Goal: Check status: Check status

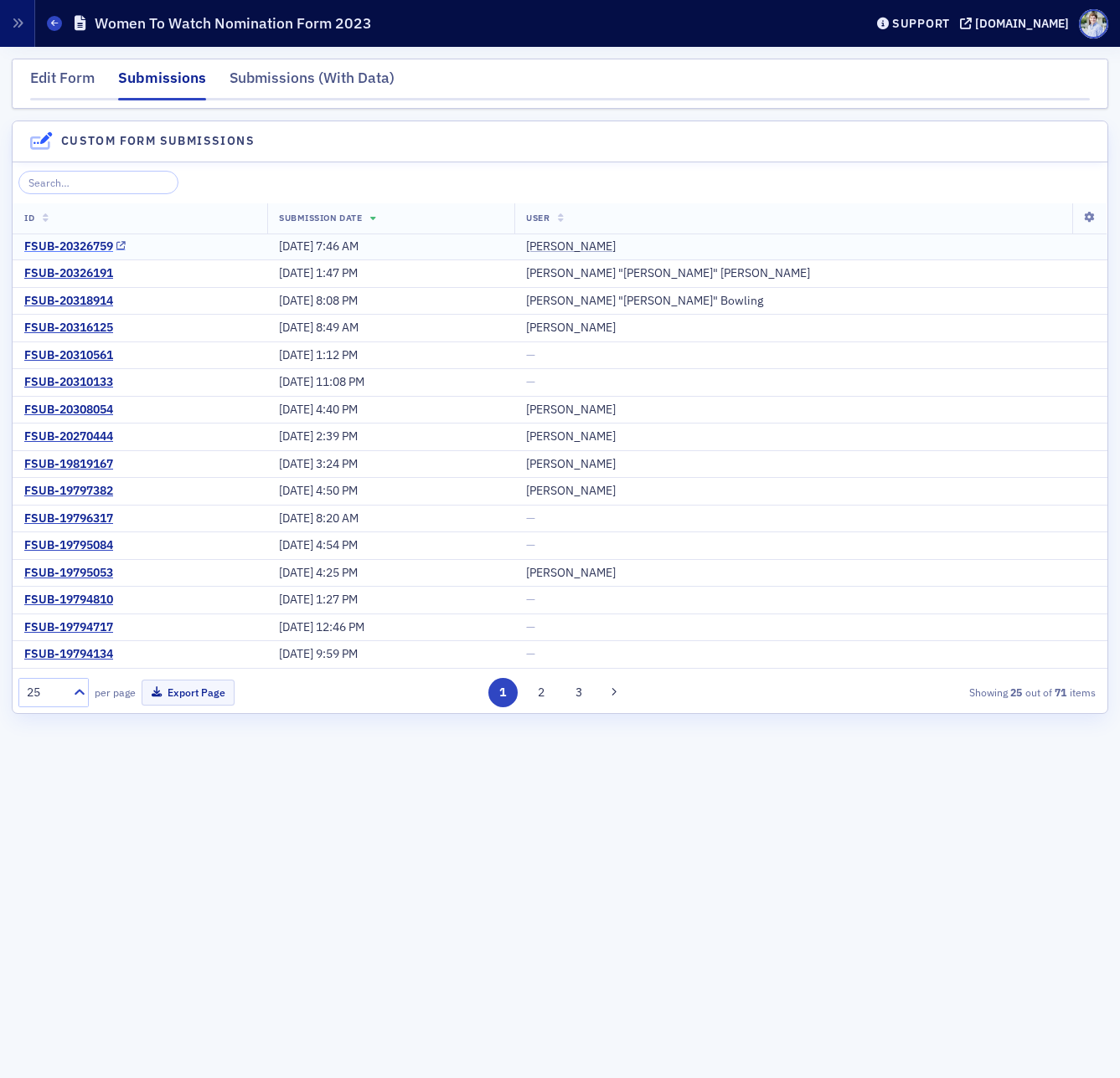
click at [102, 250] on div "FSUB-20326759" at bounding box center [68, 247] width 89 height 15
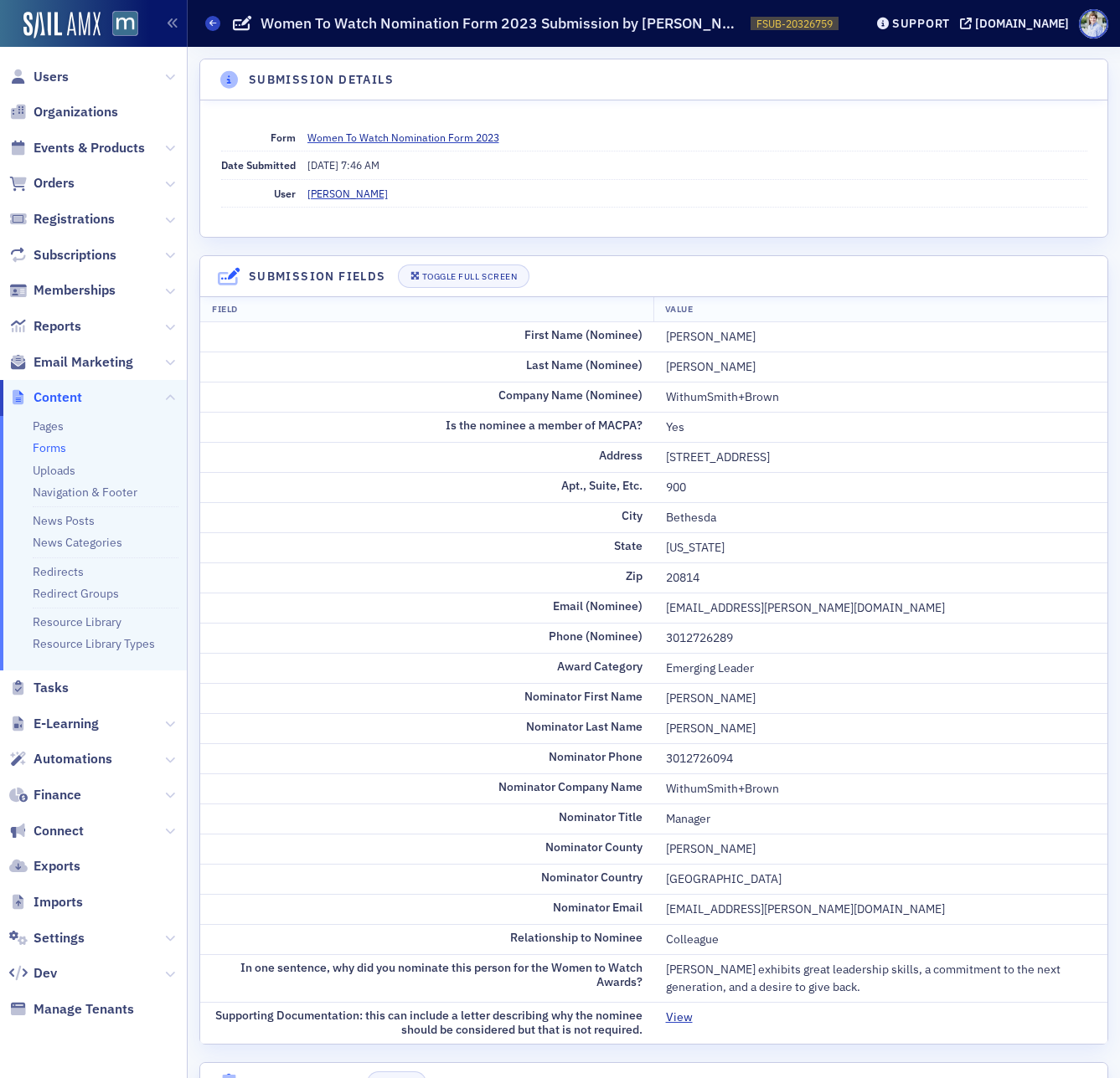
click at [253, 77] on h4 "Submission Details" at bounding box center [321, 80] width 145 height 17
drag, startPoint x: 243, startPoint y: 86, endPoint x: 441, endPoint y: 82, distance: 198.0
click at [441, 82] on header "Submission Details" at bounding box center [653, 79] width 907 height 41
copy h4 "Submission Details"
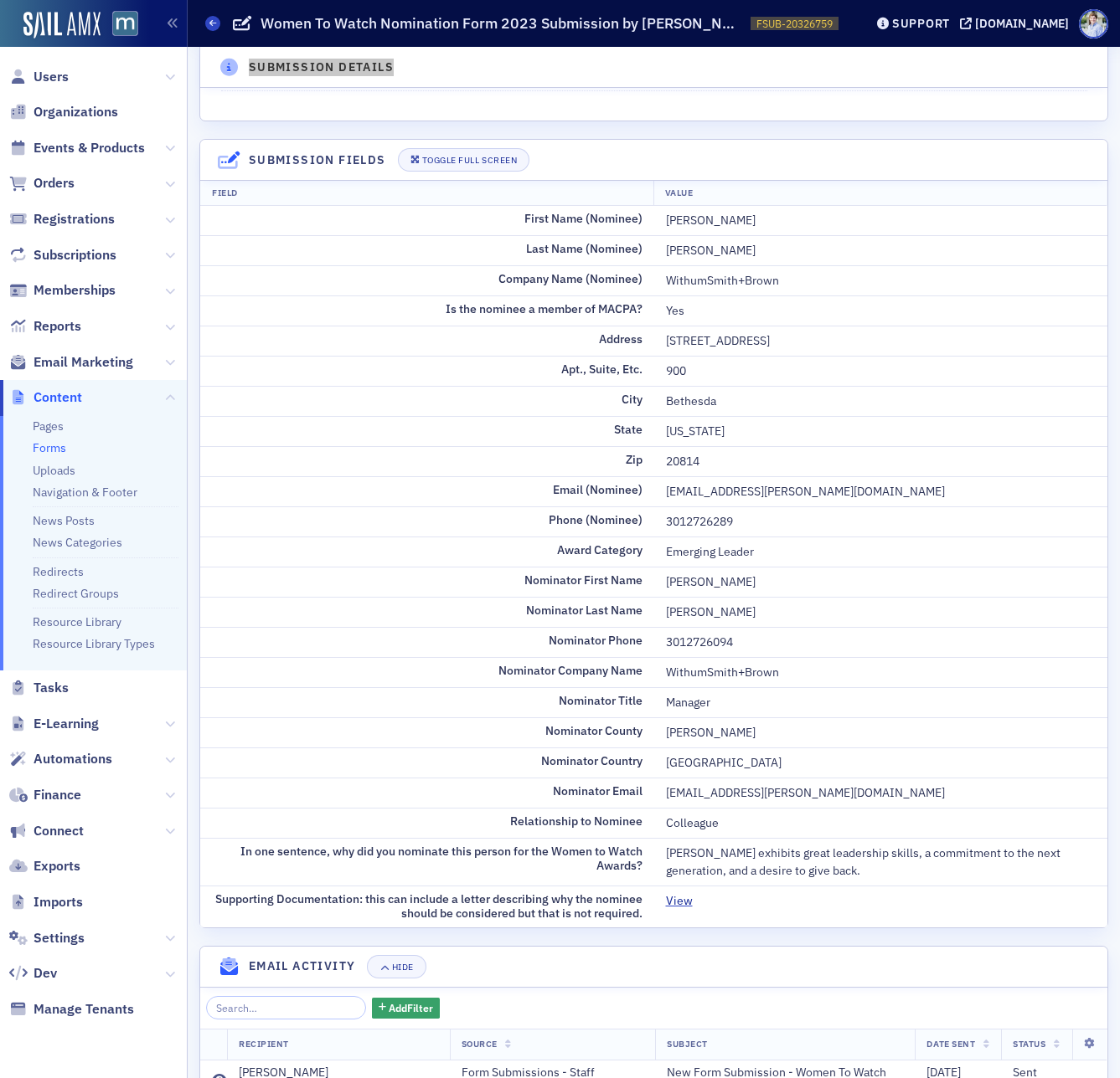
scroll to position [115, 0]
